Goal: Task Accomplishment & Management: Complete application form

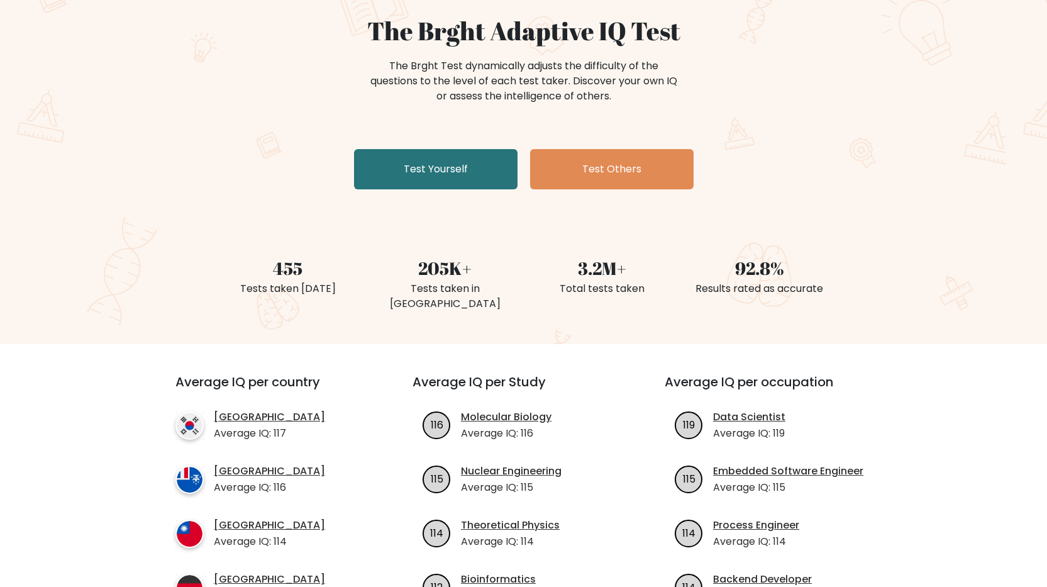
scroll to position [126, 0]
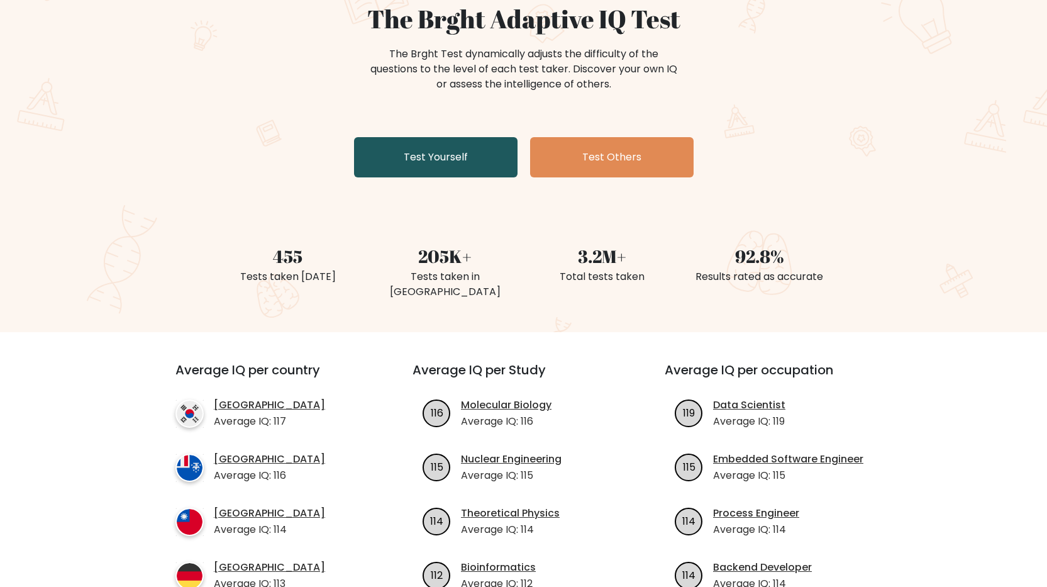
click at [476, 157] on link "Test Yourself" at bounding box center [435, 157] width 163 height 40
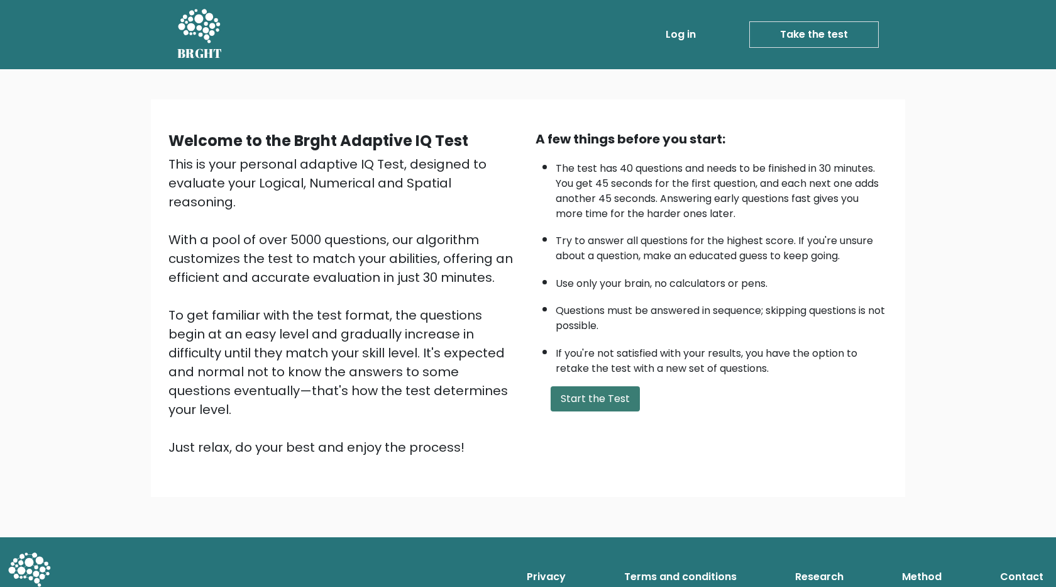
click at [590, 395] on button "Start the Test" at bounding box center [595, 398] width 89 height 25
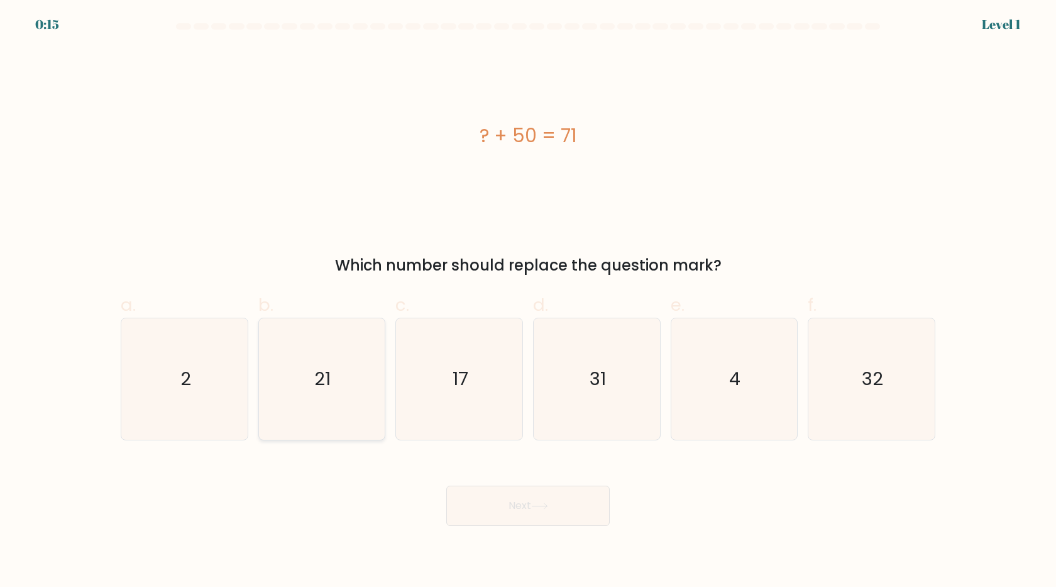
click at [294, 379] on icon "21" at bounding box center [321, 378] width 121 height 121
click at [528, 302] on input "b. 21" at bounding box center [528, 298] width 1 height 8
radio input "true"
click at [528, 512] on button "Next" at bounding box center [527, 505] width 163 height 40
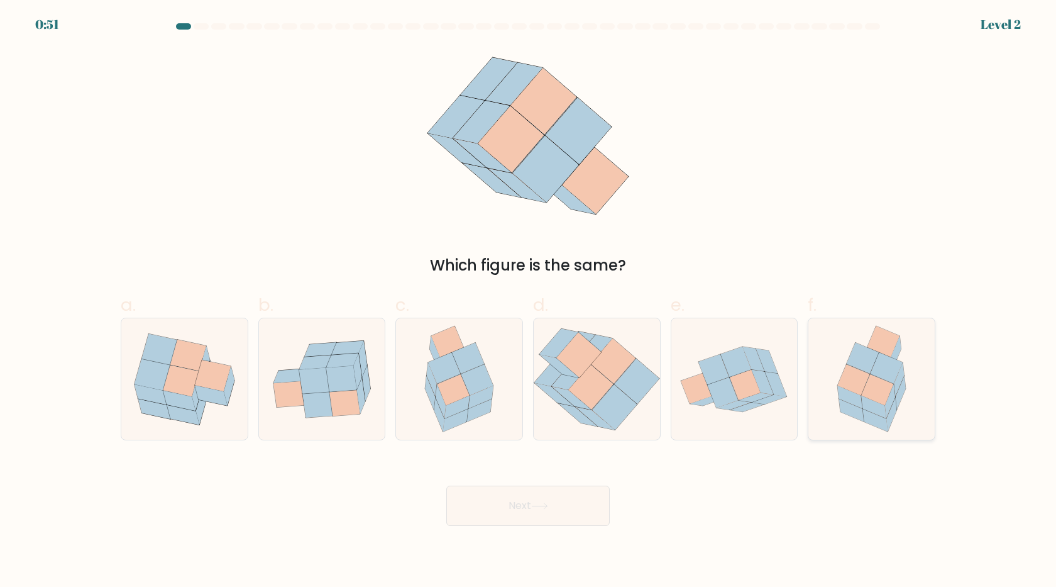
click at [879, 387] on icon at bounding box center [877, 390] width 32 height 31
click at [529, 302] on input "f." at bounding box center [528, 298] width 1 height 8
radio input "true"
click at [526, 525] on body "0:50 Level 2" at bounding box center [528, 293] width 1056 height 587
click at [527, 516] on button "Next" at bounding box center [527, 505] width 163 height 40
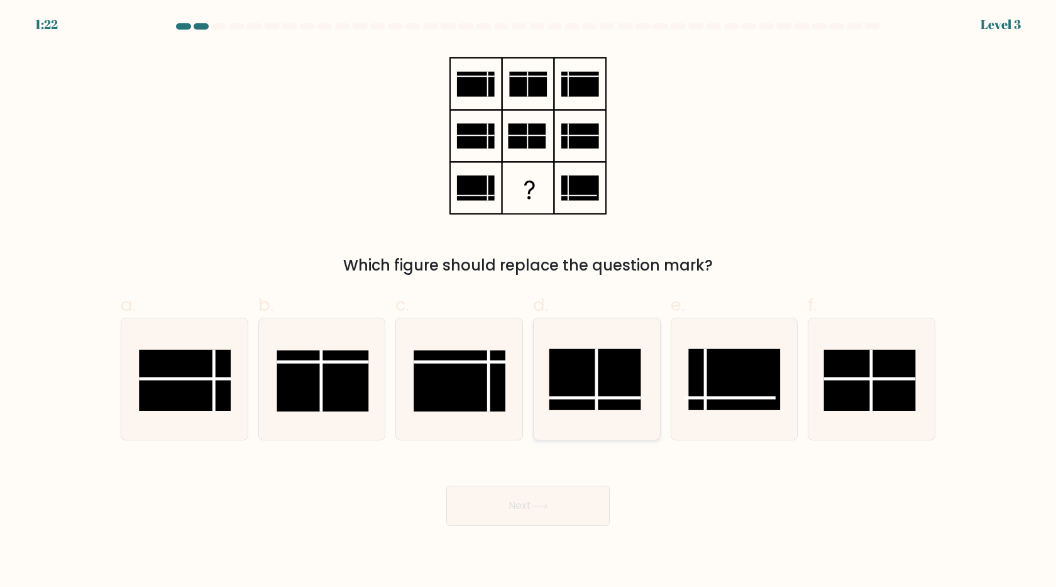
click at [607, 387] on rect at bounding box center [595, 379] width 92 height 61
click at [529, 302] on input "d." at bounding box center [528, 298] width 1 height 8
radio input "true"
click at [558, 492] on button "Next" at bounding box center [527, 505] width 163 height 40
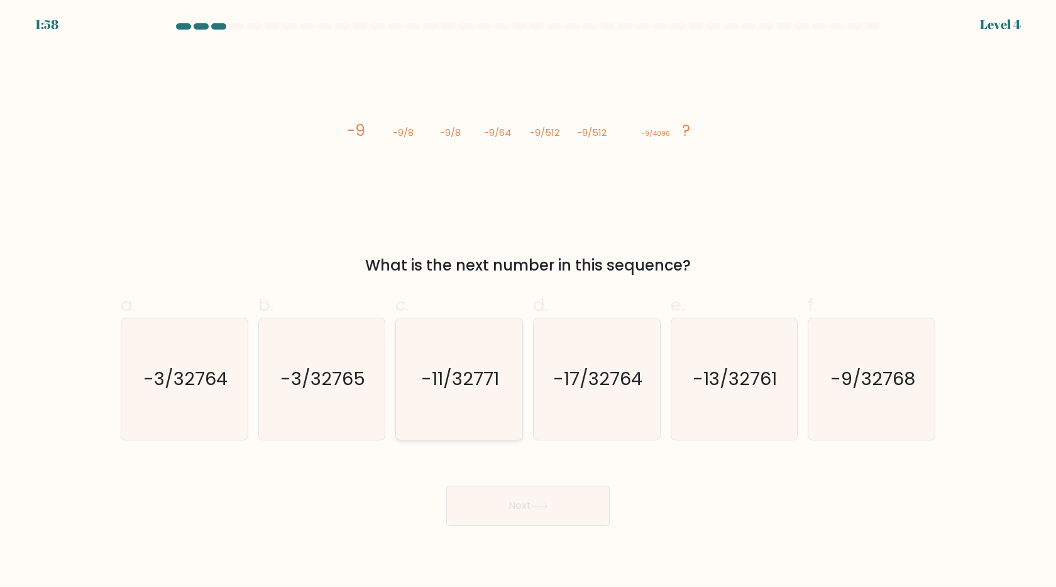
click at [446, 370] on text "-11/32771" at bounding box center [461, 379] width 78 height 25
click at [528, 302] on input "c. -11/32771" at bounding box center [528, 298] width 1 height 8
radio input "true"
click at [519, 510] on button "Next" at bounding box center [527, 505] width 163 height 40
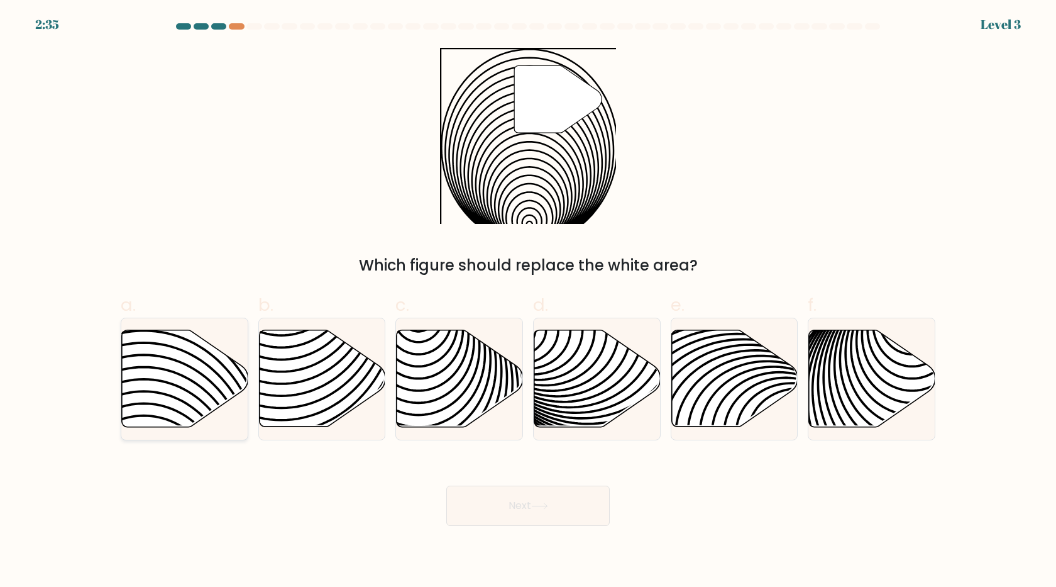
click at [211, 371] on icon at bounding box center [185, 378] width 126 height 97
click at [528, 302] on input "a." at bounding box center [528, 298] width 1 height 8
radio input "true"
click at [517, 524] on button "Next" at bounding box center [527, 505] width 163 height 40
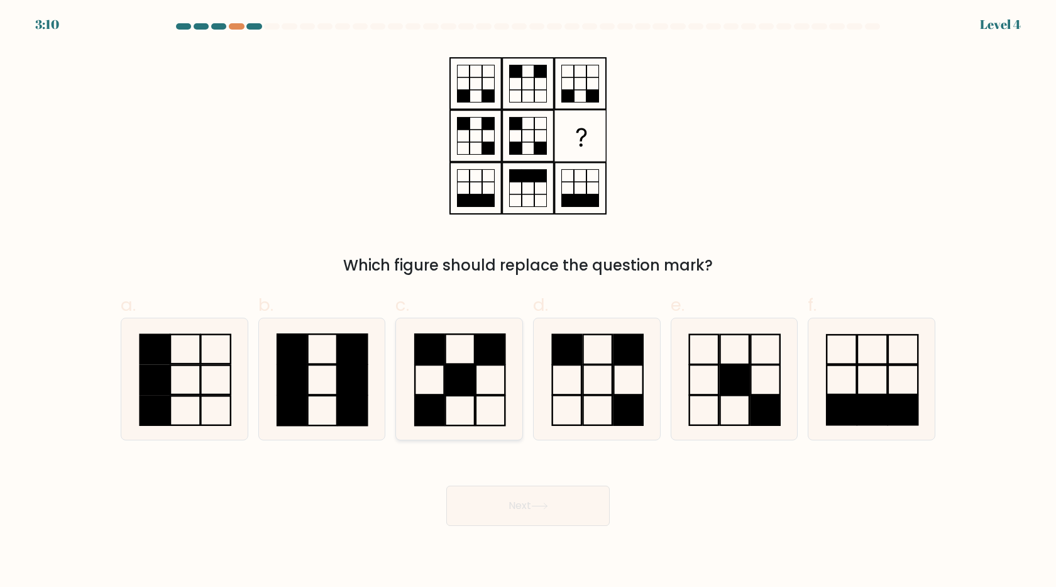
click at [471, 365] on rect at bounding box center [460, 380] width 29 height 30
click at [528, 302] on input "c." at bounding box center [528, 298] width 1 height 8
radio input "true"
click at [538, 504] on icon at bounding box center [539, 505] width 17 height 7
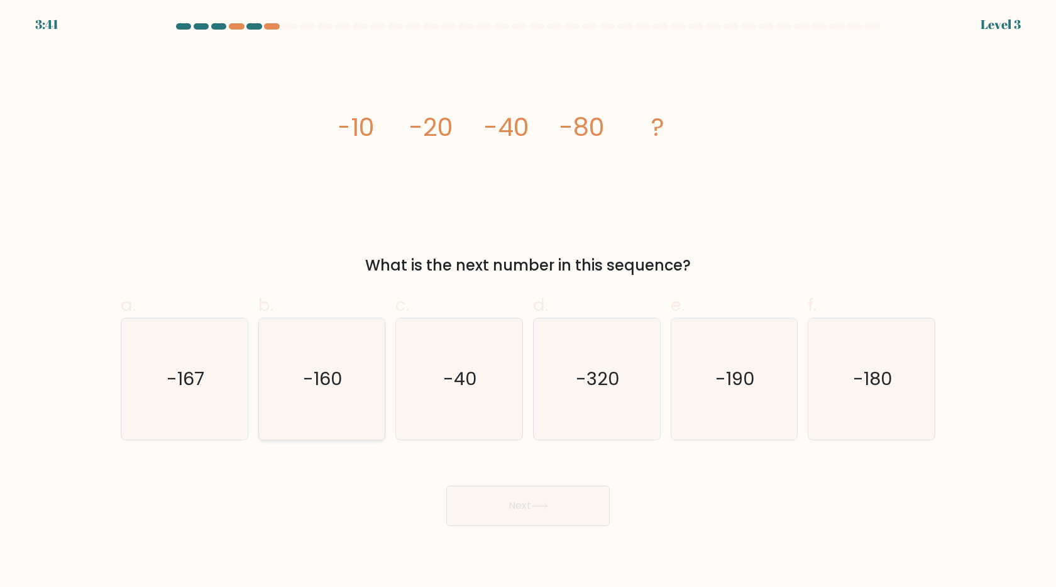
click at [345, 385] on icon "-160" at bounding box center [321, 378] width 121 height 121
click at [528, 302] on input "b. -160" at bounding box center [528, 298] width 1 height 8
radio input "true"
click at [504, 507] on button "Next" at bounding box center [527, 505] width 163 height 40
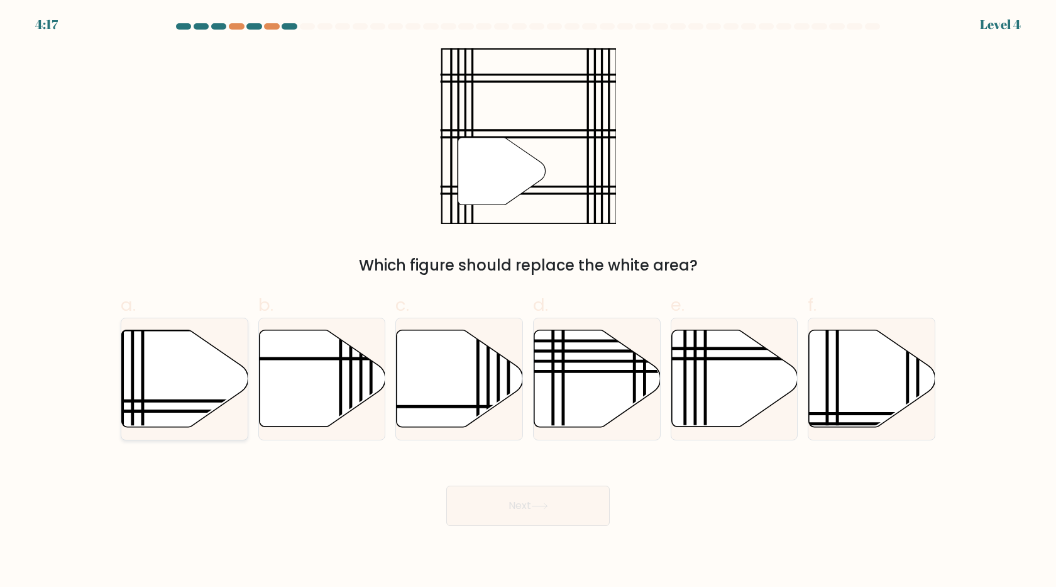
click at [202, 384] on icon at bounding box center [185, 378] width 126 height 97
click at [528, 302] on input "a." at bounding box center [528, 298] width 1 height 8
radio input "true"
click at [484, 506] on button "Next" at bounding box center [527, 505] width 163 height 40
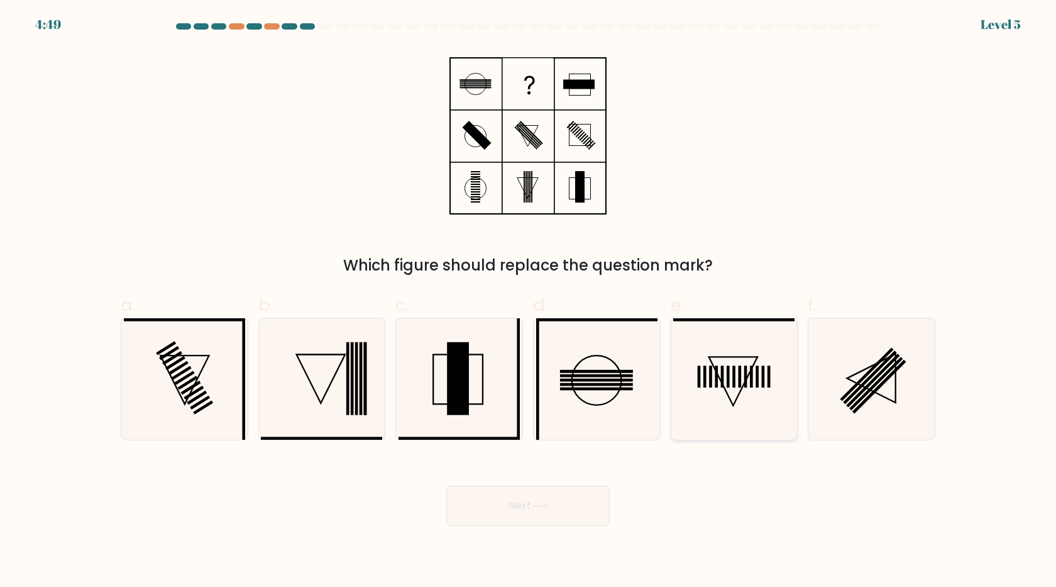
click at [744, 369] on icon at bounding box center [733, 378] width 121 height 121
click at [529, 302] on input "e." at bounding box center [528, 298] width 1 height 8
radio input "true"
click at [560, 517] on button "Next" at bounding box center [527, 505] width 163 height 40
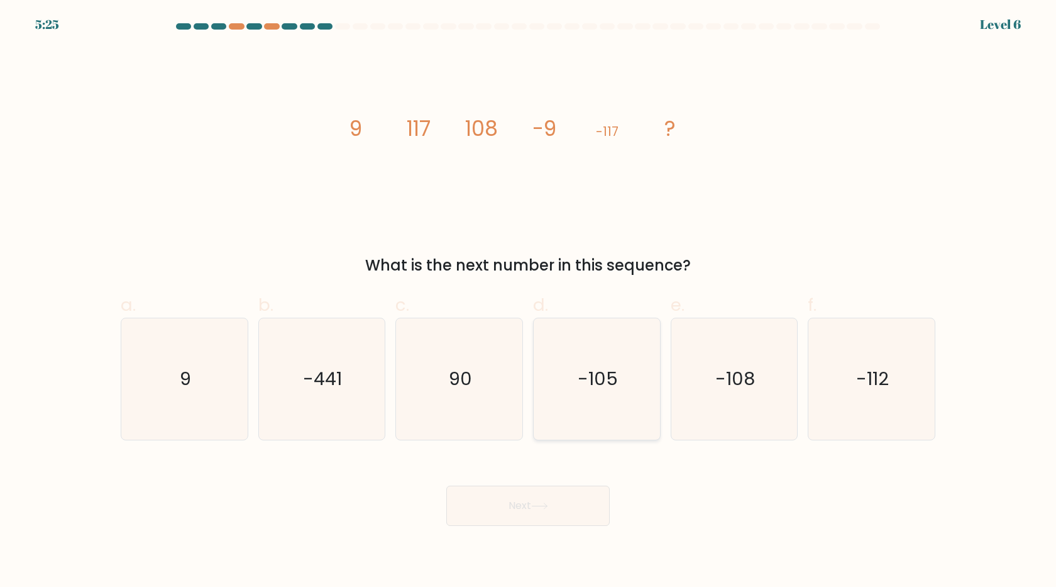
click at [581, 368] on text "-105" at bounding box center [598, 379] width 40 height 25
click at [529, 302] on input "d. -105" at bounding box center [528, 298] width 1 height 8
radio input "true"
click at [571, 497] on button "Next" at bounding box center [527, 505] width 163 height 40
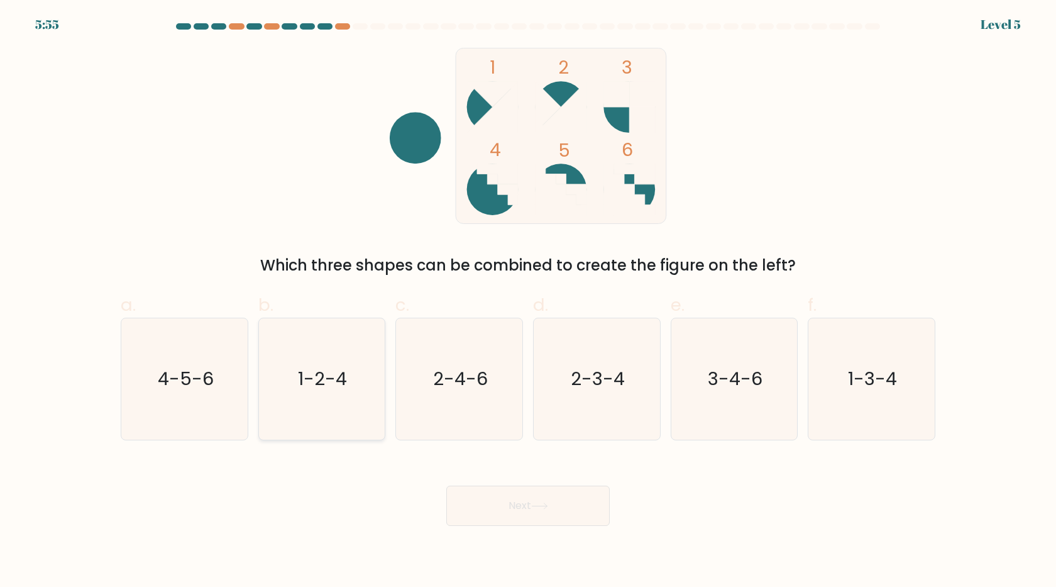
click at [333, 363] on icon "1-2-4" at bounding box center [321, 378] width 121 height 121
click at [528, 302] on input "b. 1-2-4" at bounding box center [528, 298] width 1 height 8
radio input "true"
click at [532, 500] on button "Next" at bounding box center [527, 505] width 163 height 40
